Goal: Download file/media: Download file/media

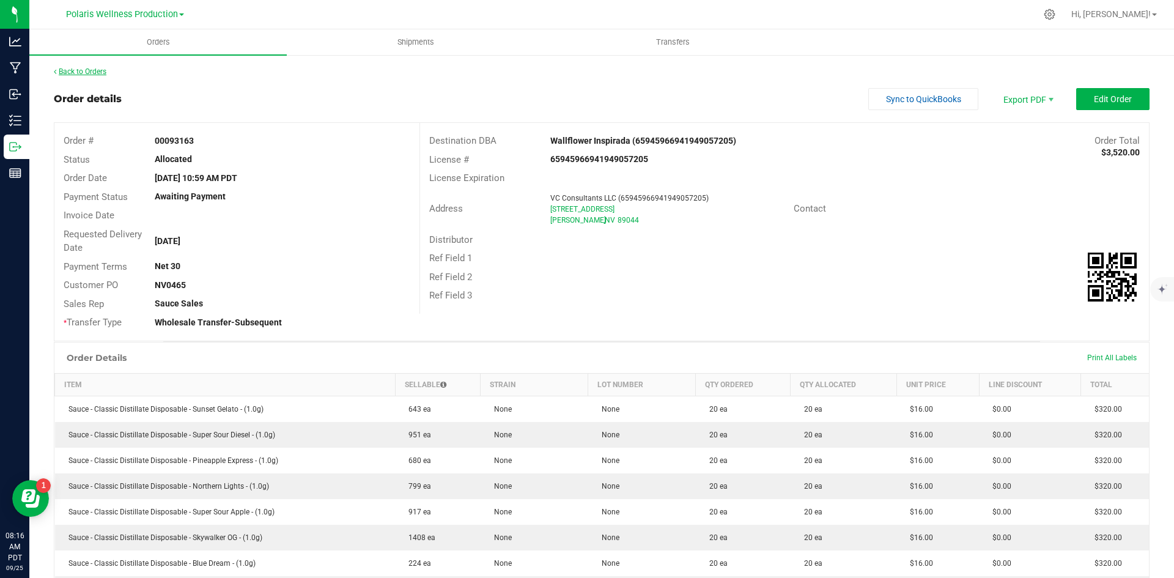
click at [94, 72] on link "Back to Orders" at bounding box center [80, 71] width 53 height 9
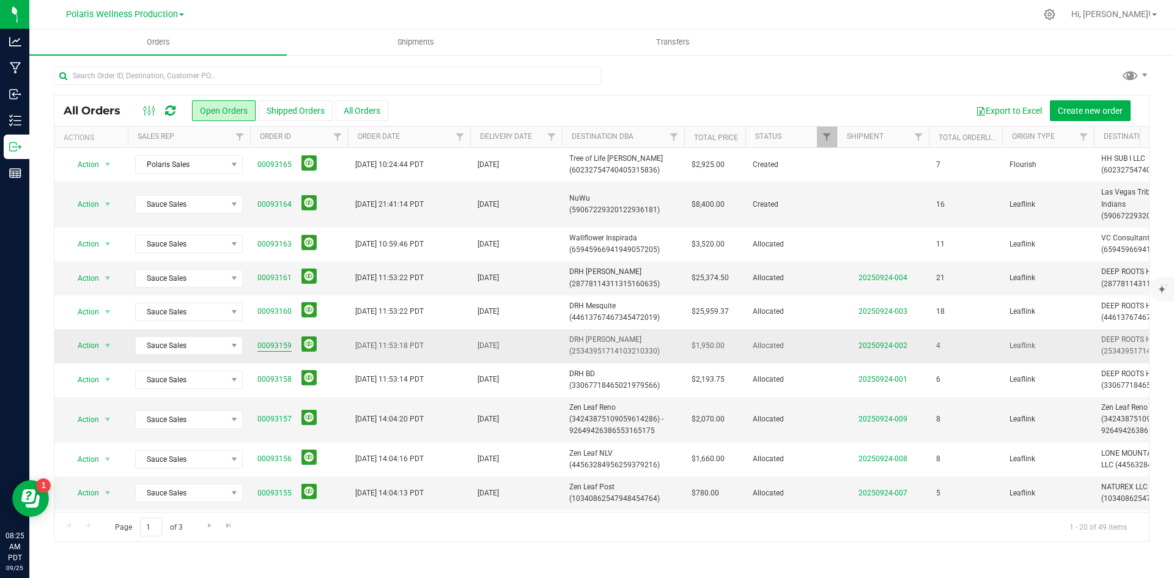
click at [265, 347] on link "00093159" at bounding box center [275, 346] width 34 height 12
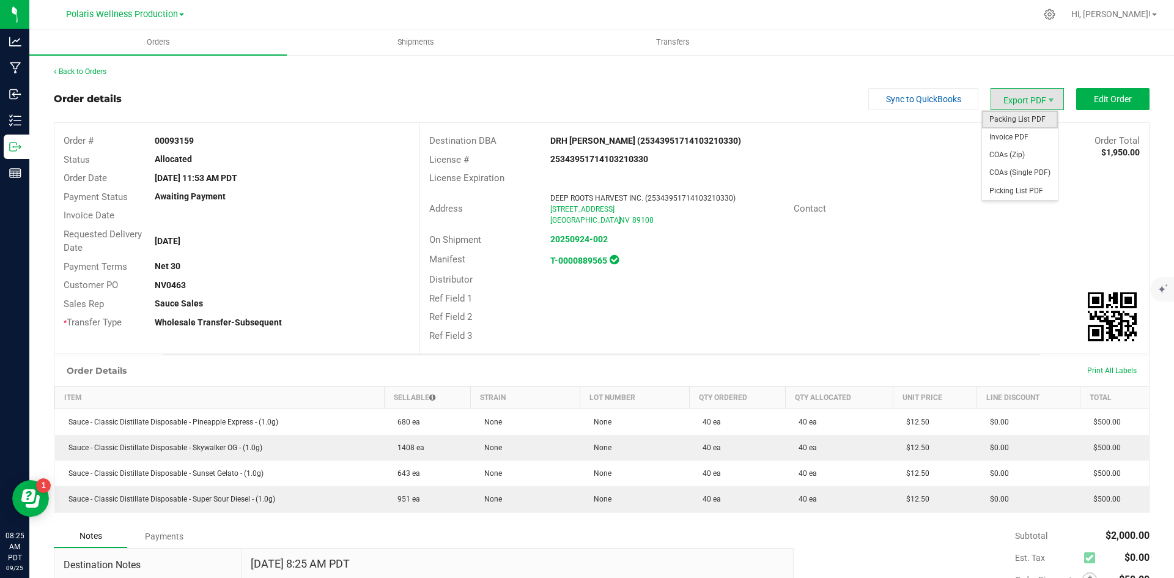
click at [1017, 124] on span "Packing List PDF" at bounding box center [1020, 120] width 76 height 18
click at [150, 39] on span "Orders" at bounding box center [158, 42] width 56 height 11
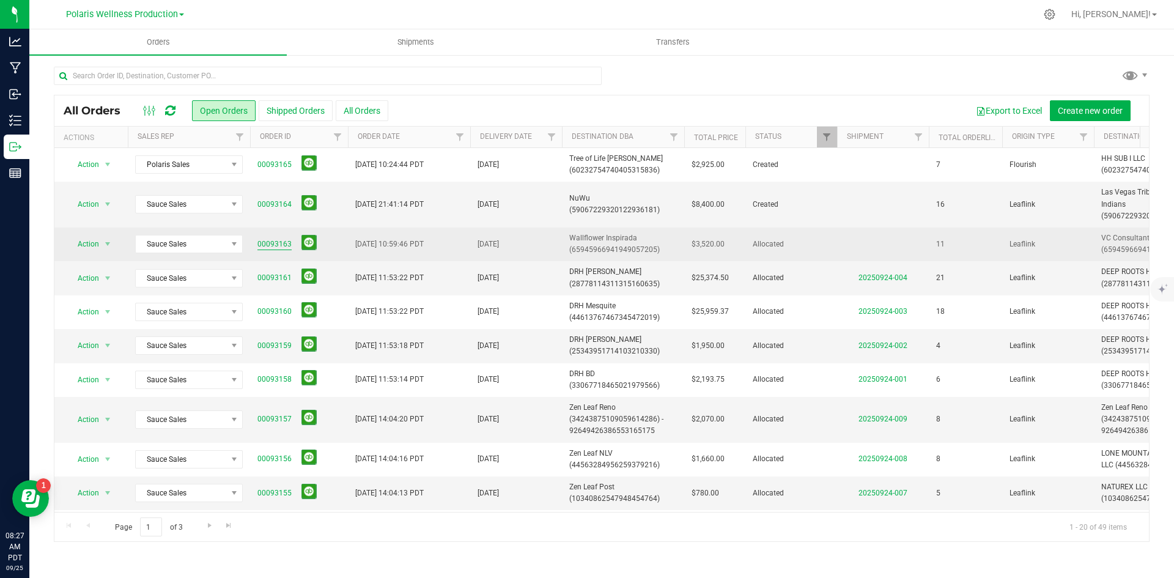
click at [260, 243] on link "00093163" at bounding box center [275, 245] width 34 height 12
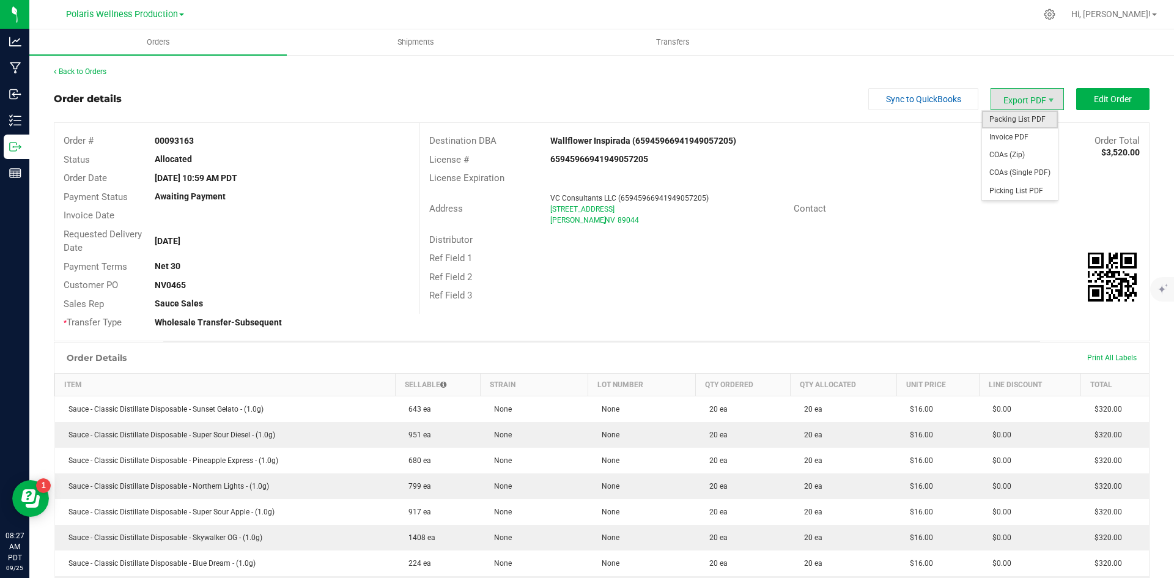
click at [1033, 117] on span "Packing List PDF" at bounding box center [1020, 120] width 76 height 18
click at [156, 45] on span "Orders" at bounding box center [158, 42] width 56 height 11
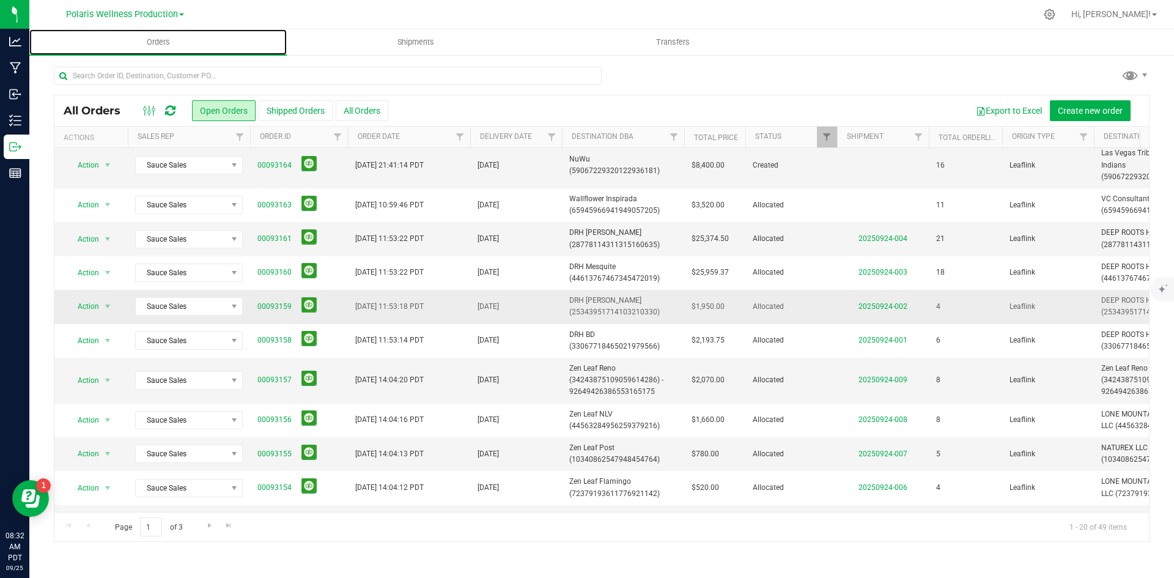
scroll to position [61, 0]
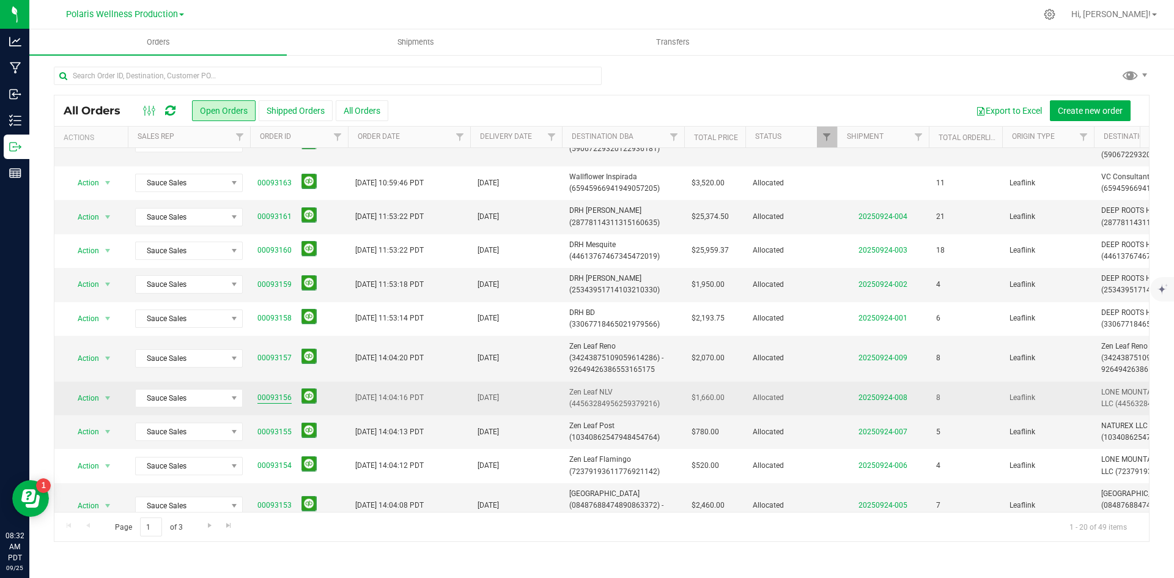
click at [280, 398] on link "00093156" at bounding box center [275, 398] width 34 height 12
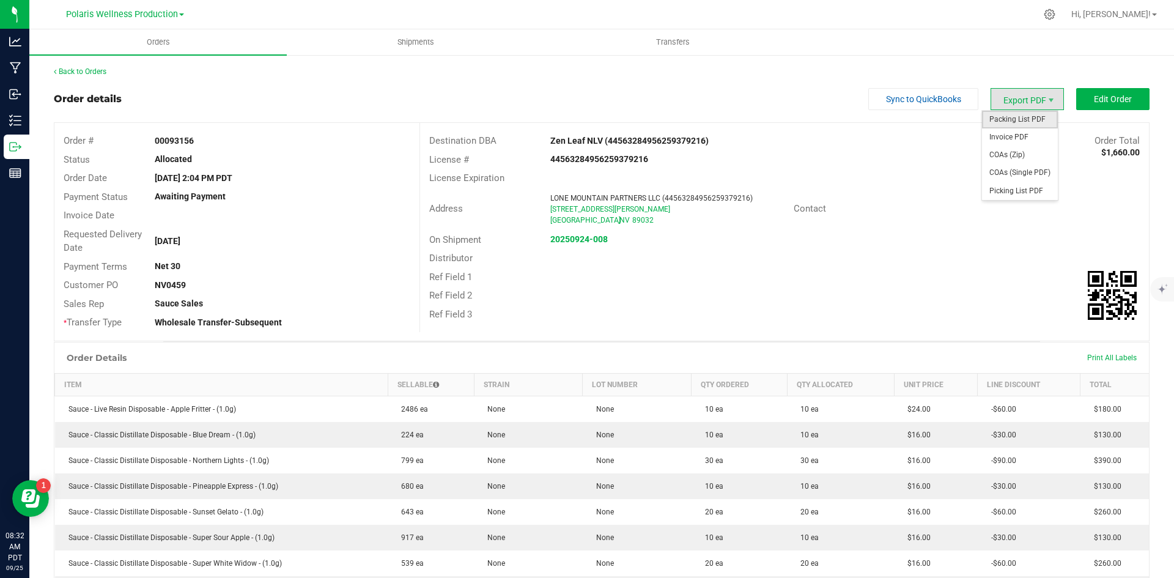
click at [1017, 124] on span "Packing List PDF" at bounding box center [1020, 120] width 76 height 18
